Goal: Task Accomplishment & Management: Manage account settings

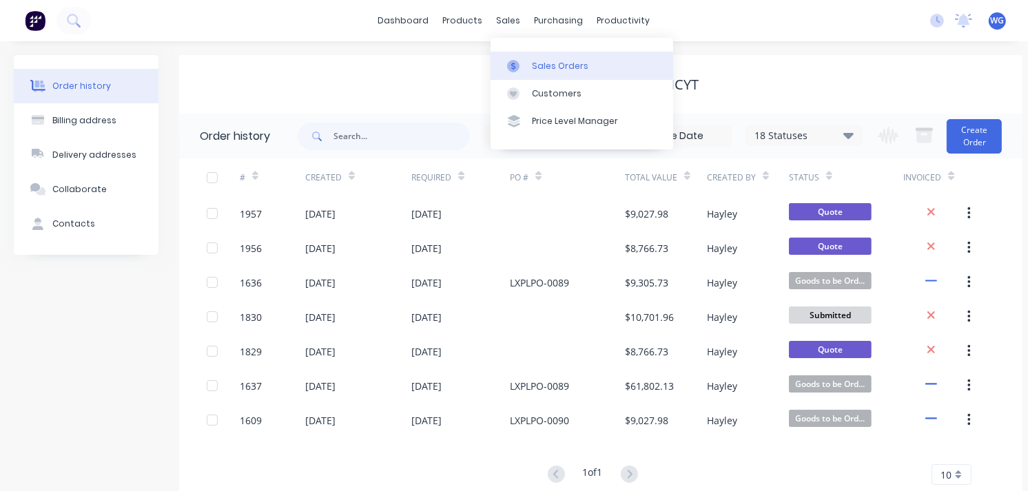
click at [536, 70] on div "Sales Orders" at bounding box center [560, 66] width 57 height 12
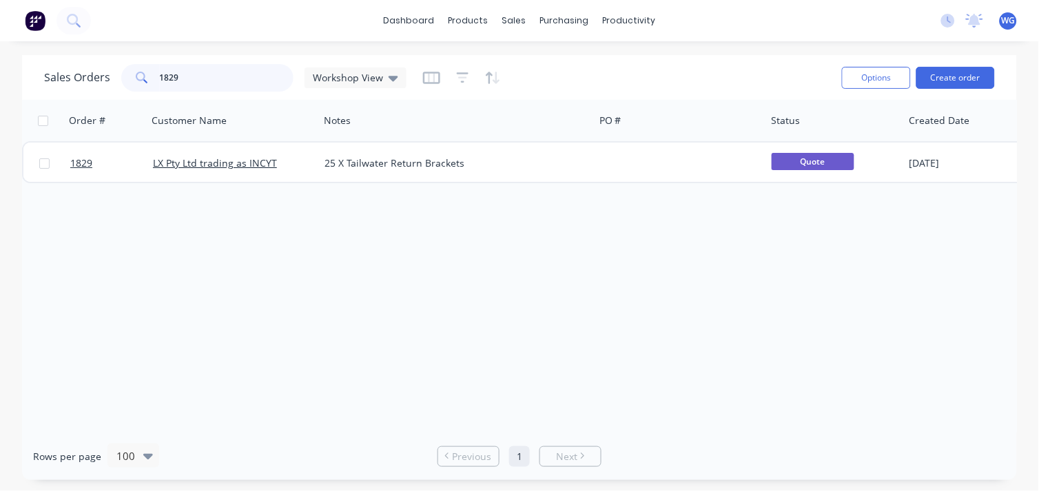
drag, startPoint x: 221, startPoint y: 79, endPoint x: 121, endPoint y: 87, distance: 100.2
click at [121, 87] on div "1829" at bounding box center [207, 78] width 172 height 28
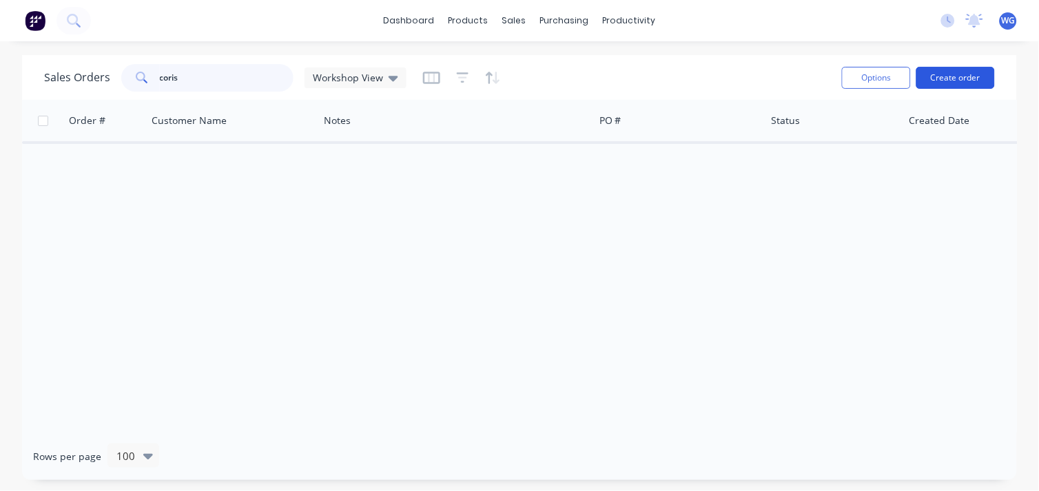
type input "coris"
click at [965, 80] on button "Create order" at bounding box center [956, 78] width 79 height 22
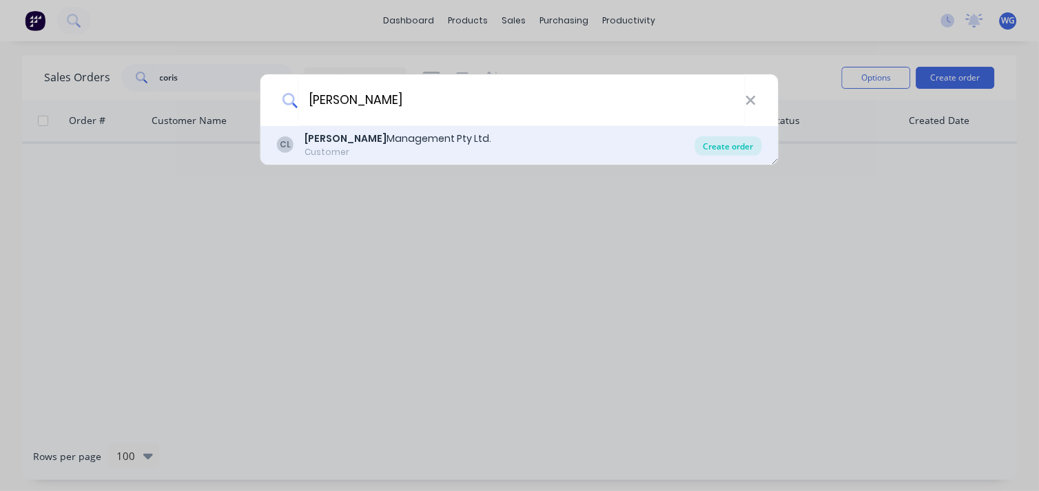
type input "[PERSON_NAME]"
click at [726, 148] on div "Create order" at bounding box center [728, 145] width 67 height 19
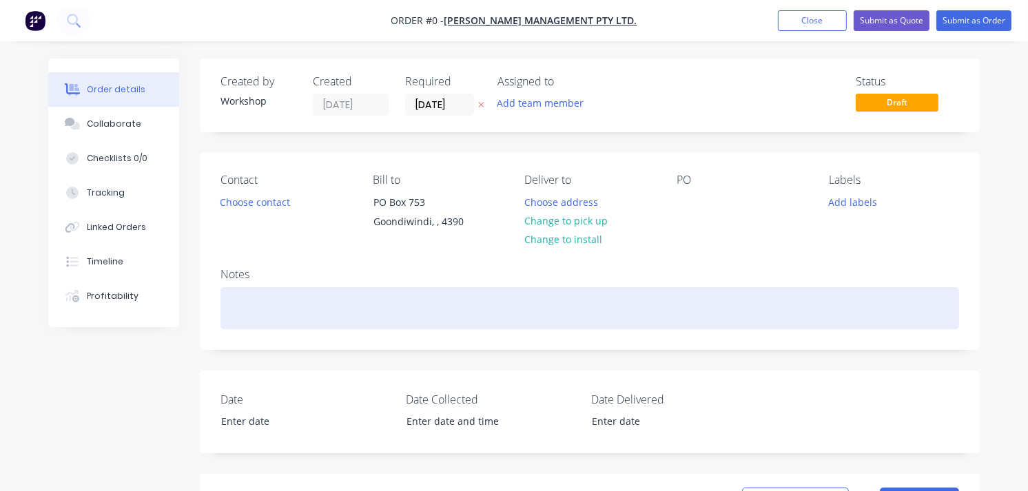
click at [296, 318] on div at bounding box center [590, 308] width 739 height 42
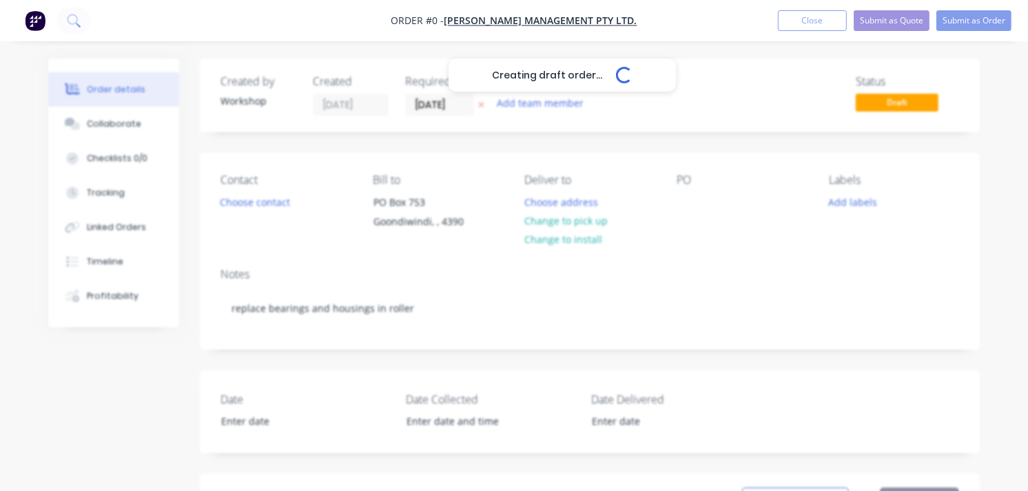
click at [975, 6] on nav "Order #0 - [PERSON_NAME] Management Pty Ltd. Add product Close Submit as Quote …" at bounding box center [514, 20] width 1028 height 41
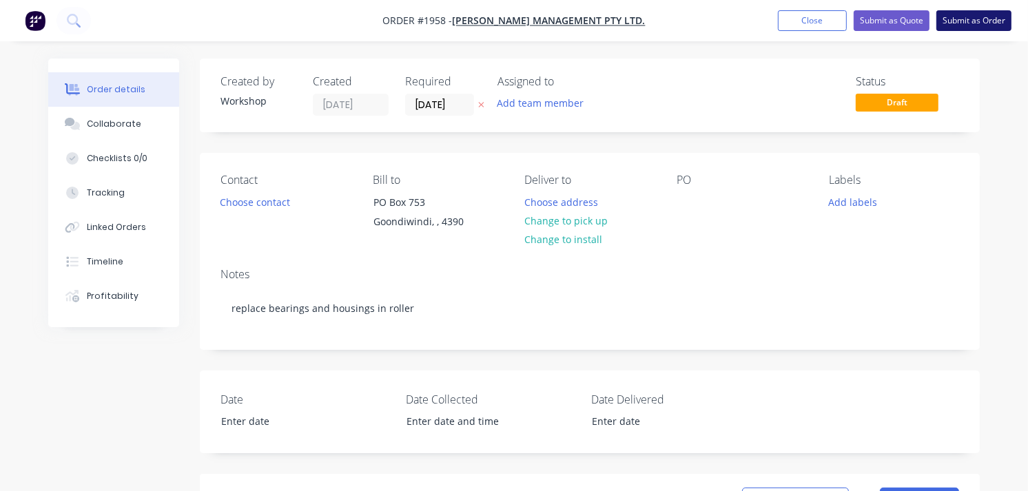
click at [975, 23] on button "Submit as Order" at bounding box center [974, 20] width 75 height 21
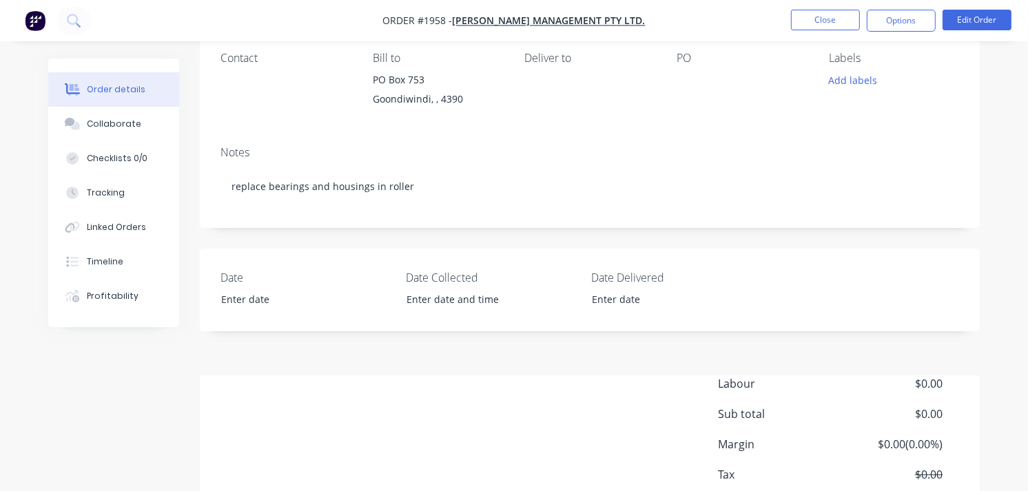
scroll to position [176, 0]
click at [387, 402] on div "Labour $0.00 Sub total $0.00 Margin $0.00 ( 0.00 %) Tax $0.00 Total $0.00" at bounding box center [590, 456] width 739 height 160
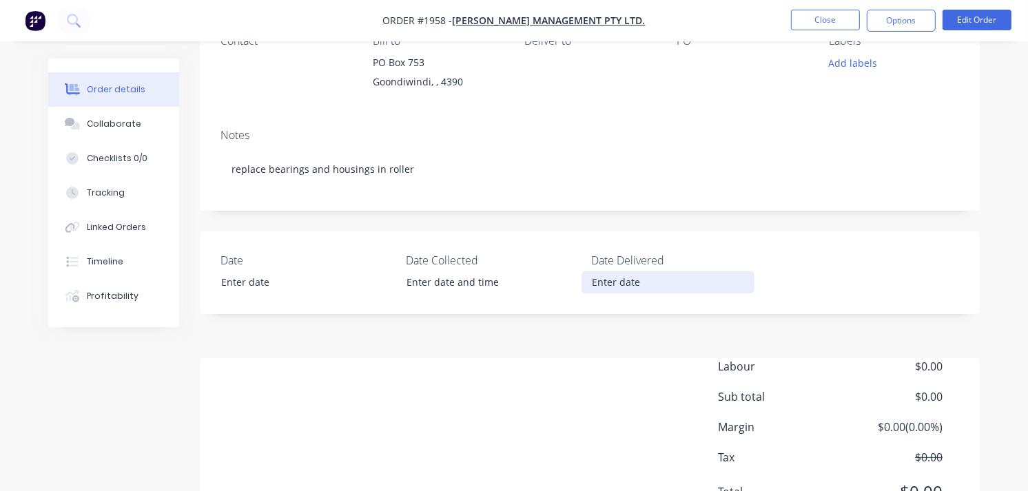
scroll to position [264, 0]
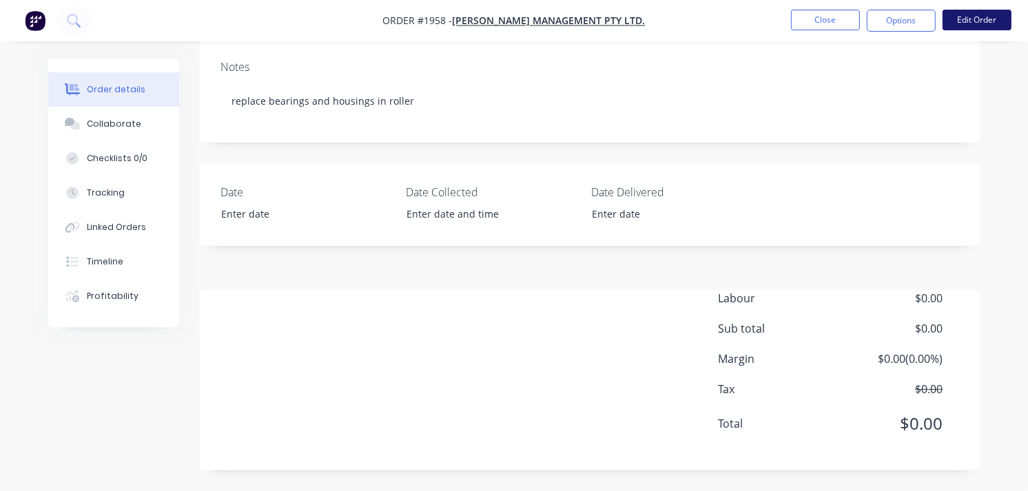
click at [974, 21] on button "Edit Order" at bounding box center [977, 20] width 69 height 21
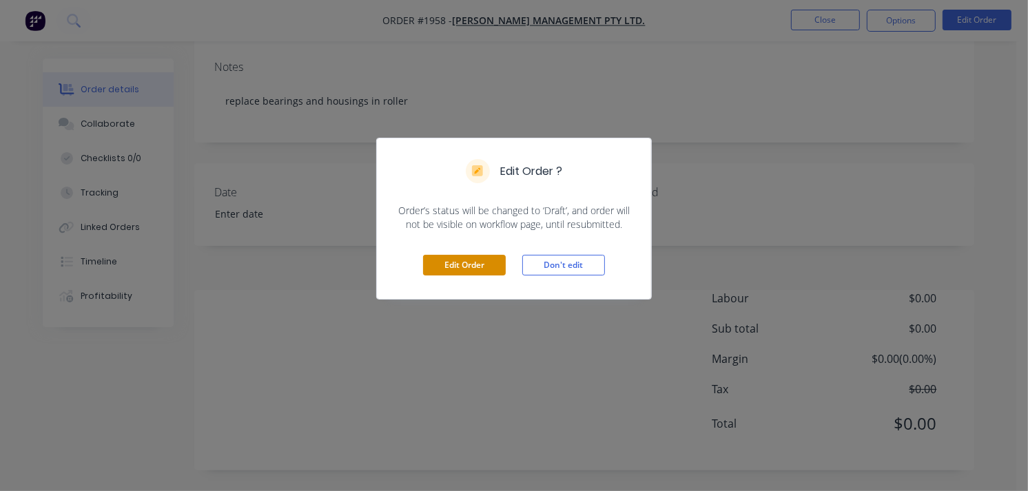
click at [483, 265] on button "Edit Order" at bounding box center [464, 265] width 83 height 21
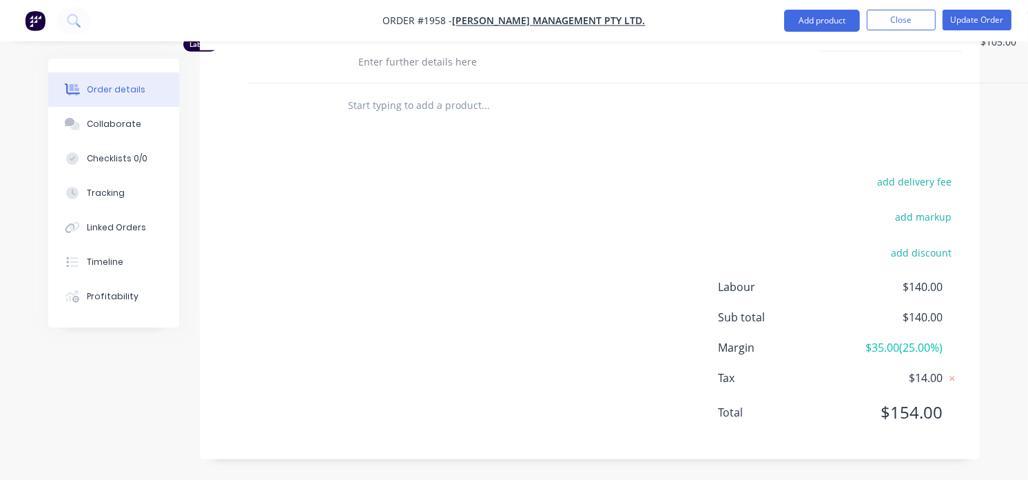
scroll to position [508, 0]
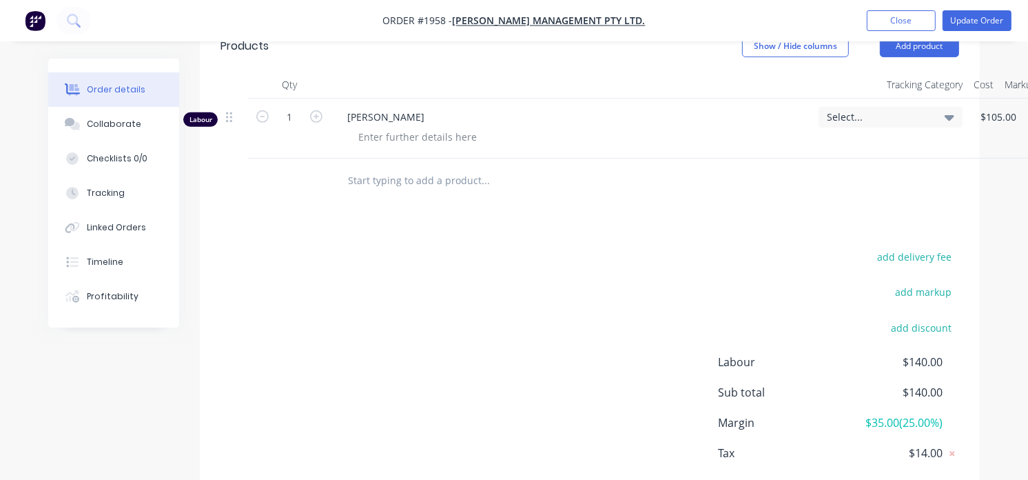
click at [407, 189] on input "text" at bounding box center [485, 181] width 276 height 28
click at [472, 183] on input "2 x bearings and housings" at bounding box center [485, 181] width 276 height 28
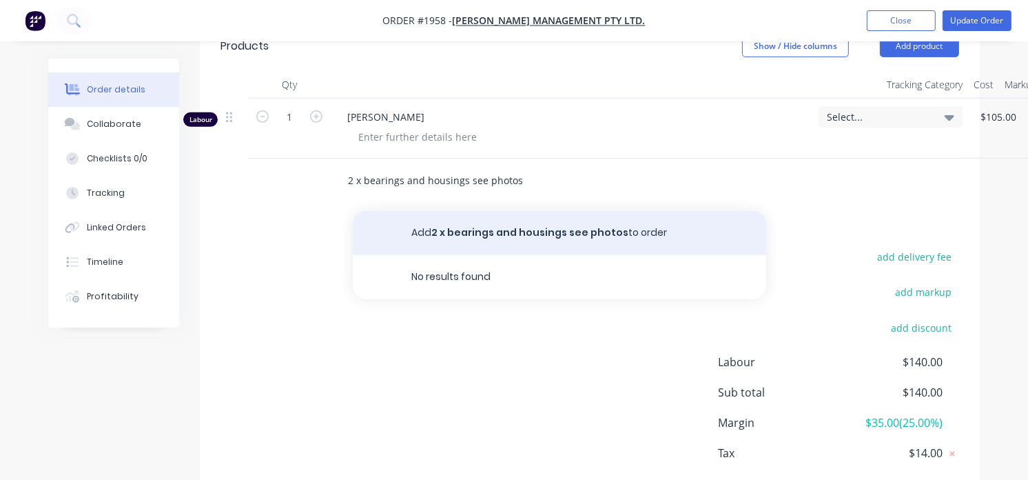
type input "2 x bearings and housings see photos"
click at [536, 238] on button "Add 2 x bearings and housings see photos to order" at bounding box center [560, 233] width 414 height 44
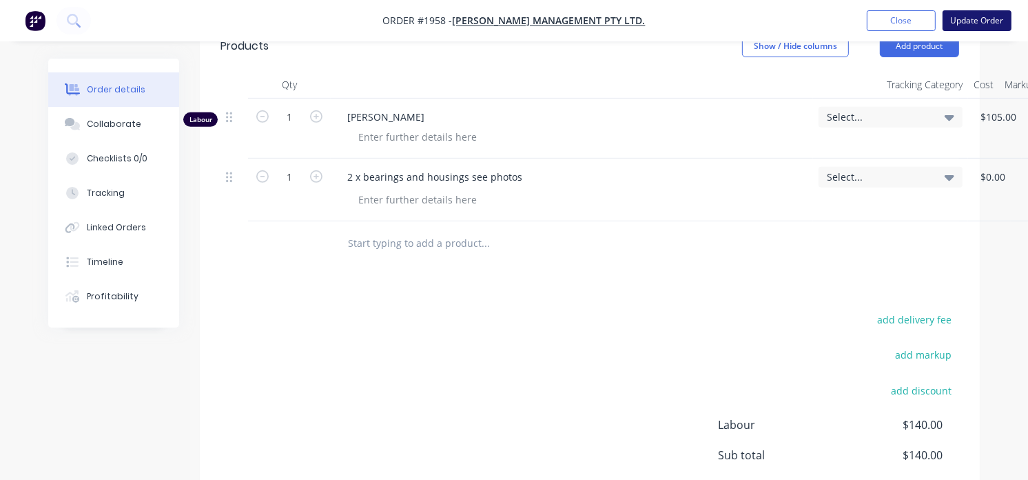
click at [988, 21] on button "Update Order" at bounding box center [977, 20] width 69 height 21
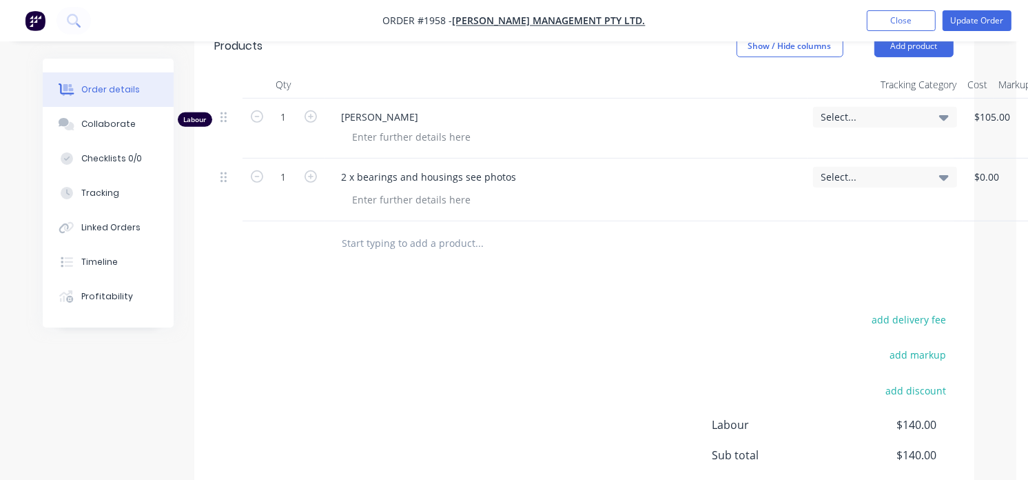
scroll to position [0, 0]
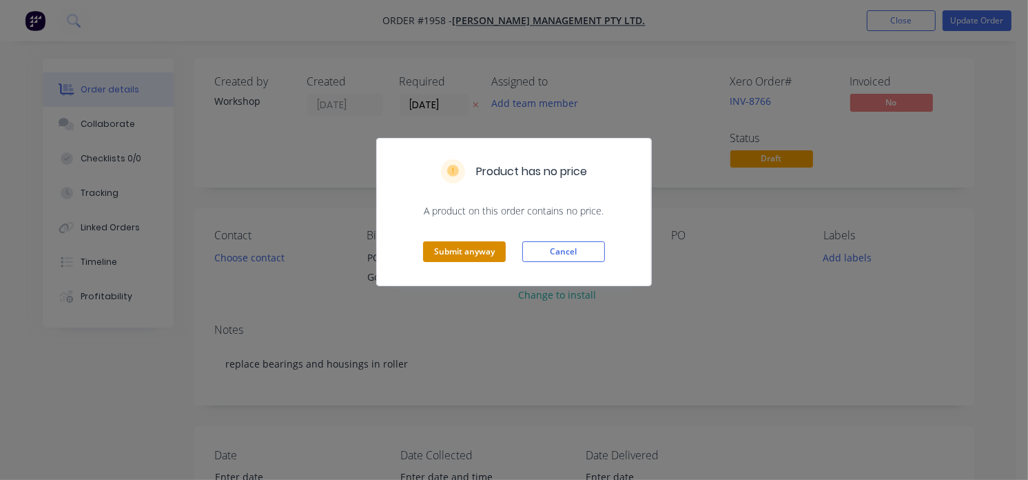
click at [466, 255] on button "Submit anyway" at bounding box center [464, 251] width 83 height 21
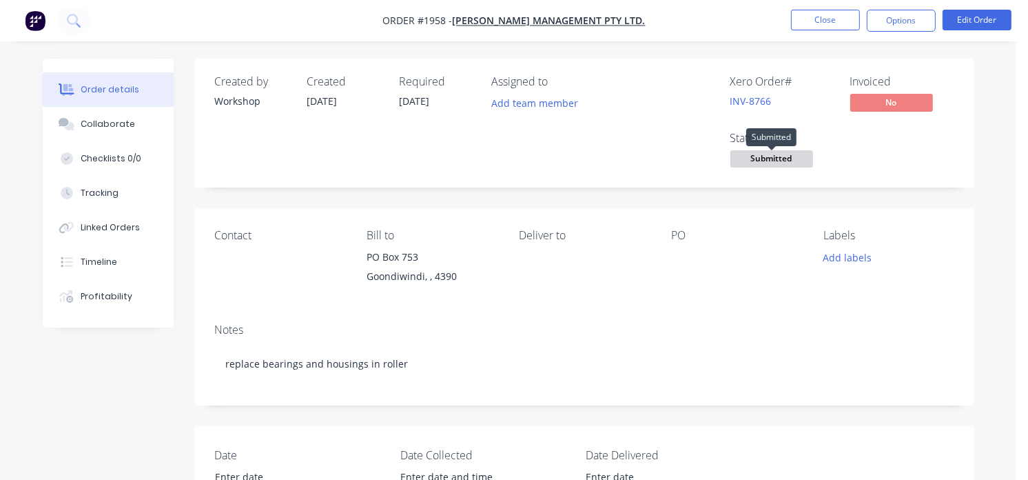
click at [767, 163] on span "Submitted" at bounding box center [772, 158] width 83 height 17
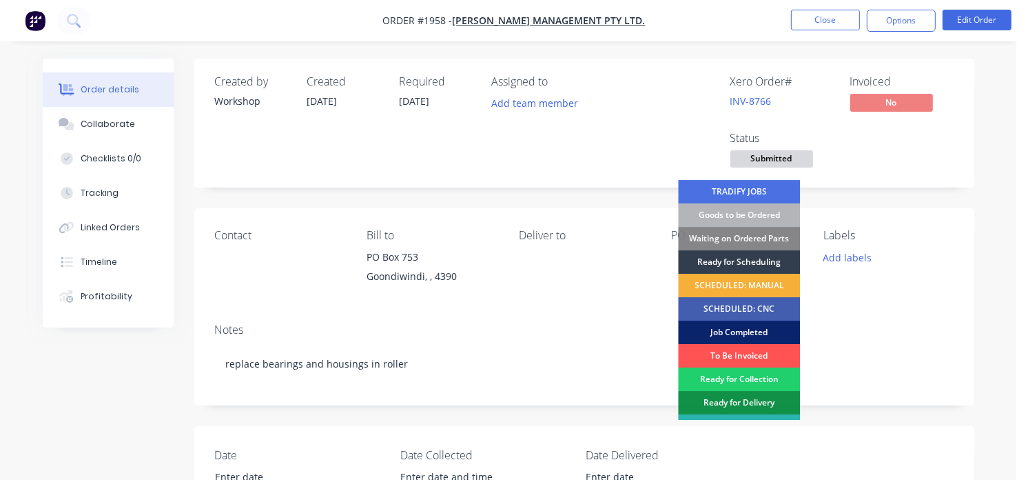
click at [734, 328] on div "Job Completed" at bounding box center [739, 331] width 122 height 23
